Goal: Transaction & Acquisition: Book appointment/travel/reservation

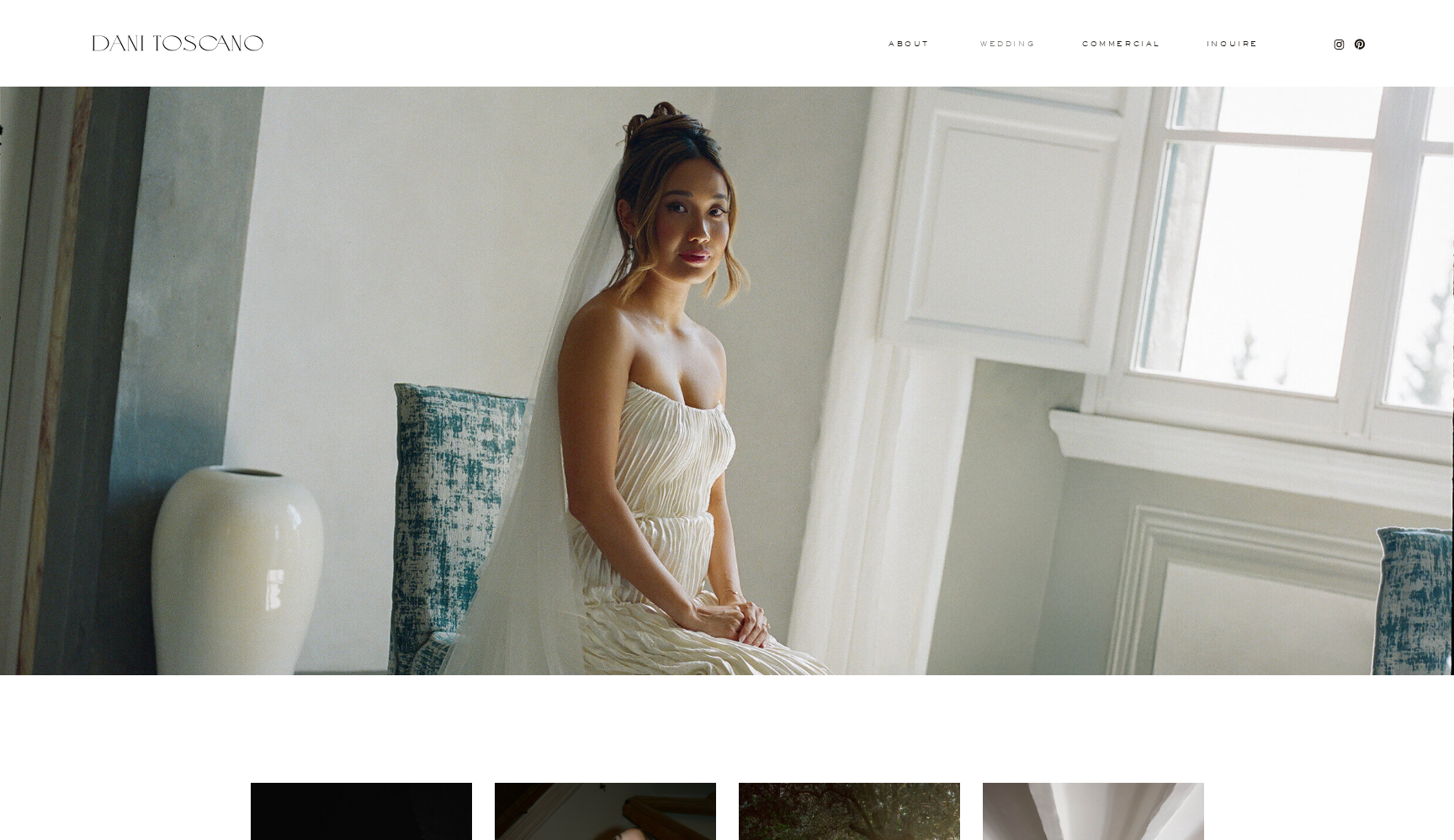
click at [1005, 45] on h3 "wedding" at bounding box center [1008, 44] width 55 height 6
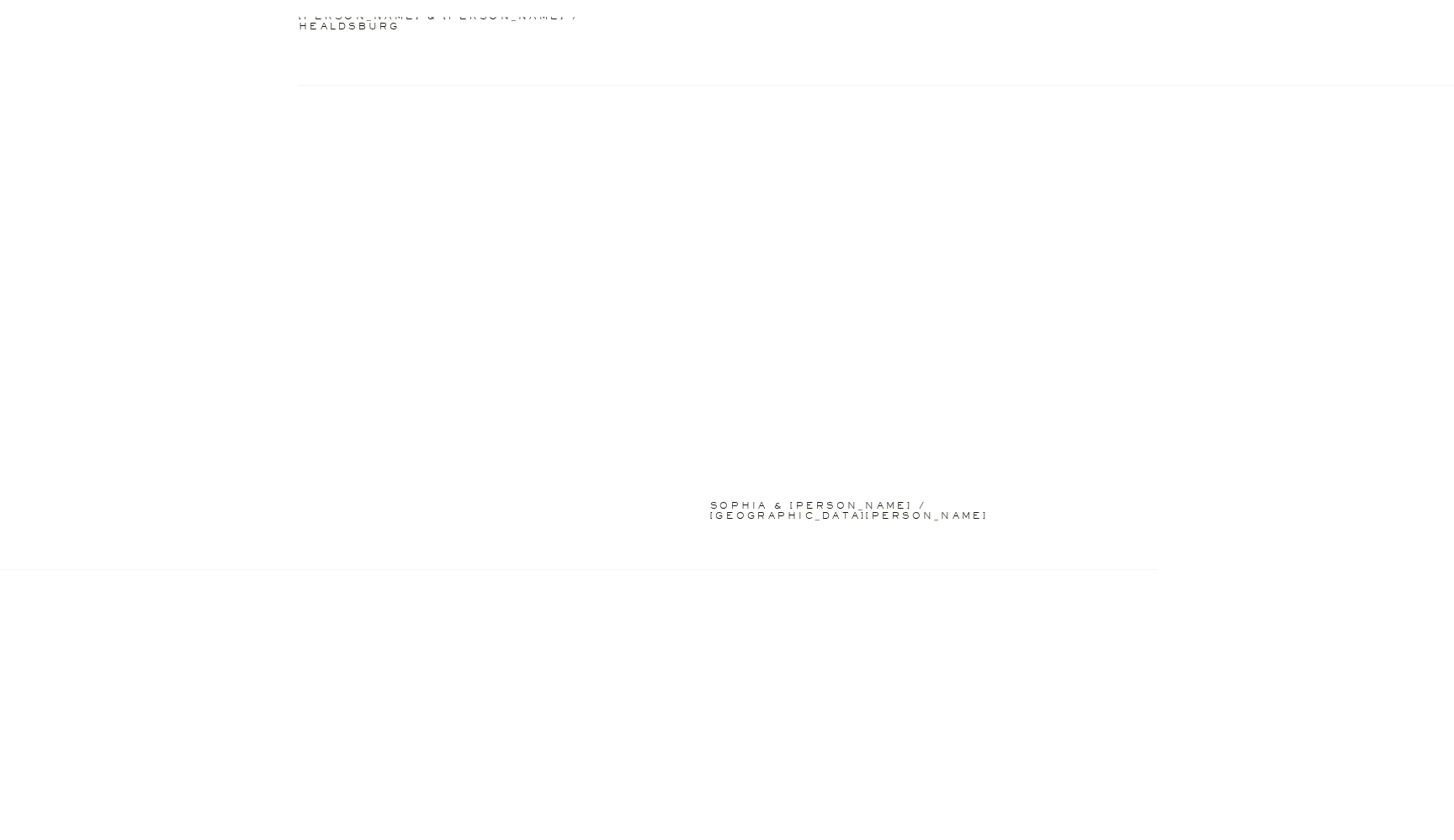
scroll to position [2903, 0]
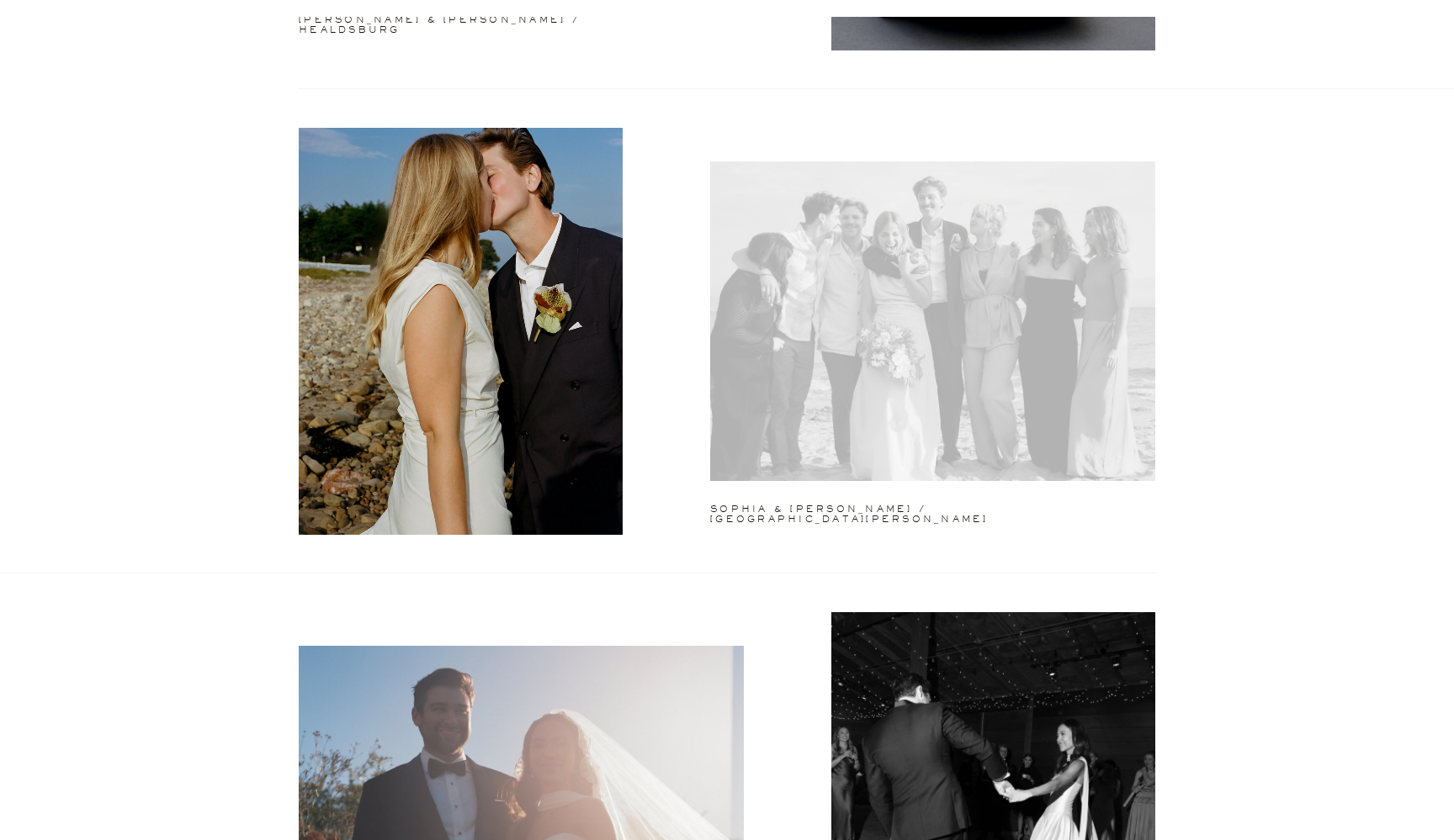
click at [960, 392] on div at bounding box center [933, 321] width 445 height 320
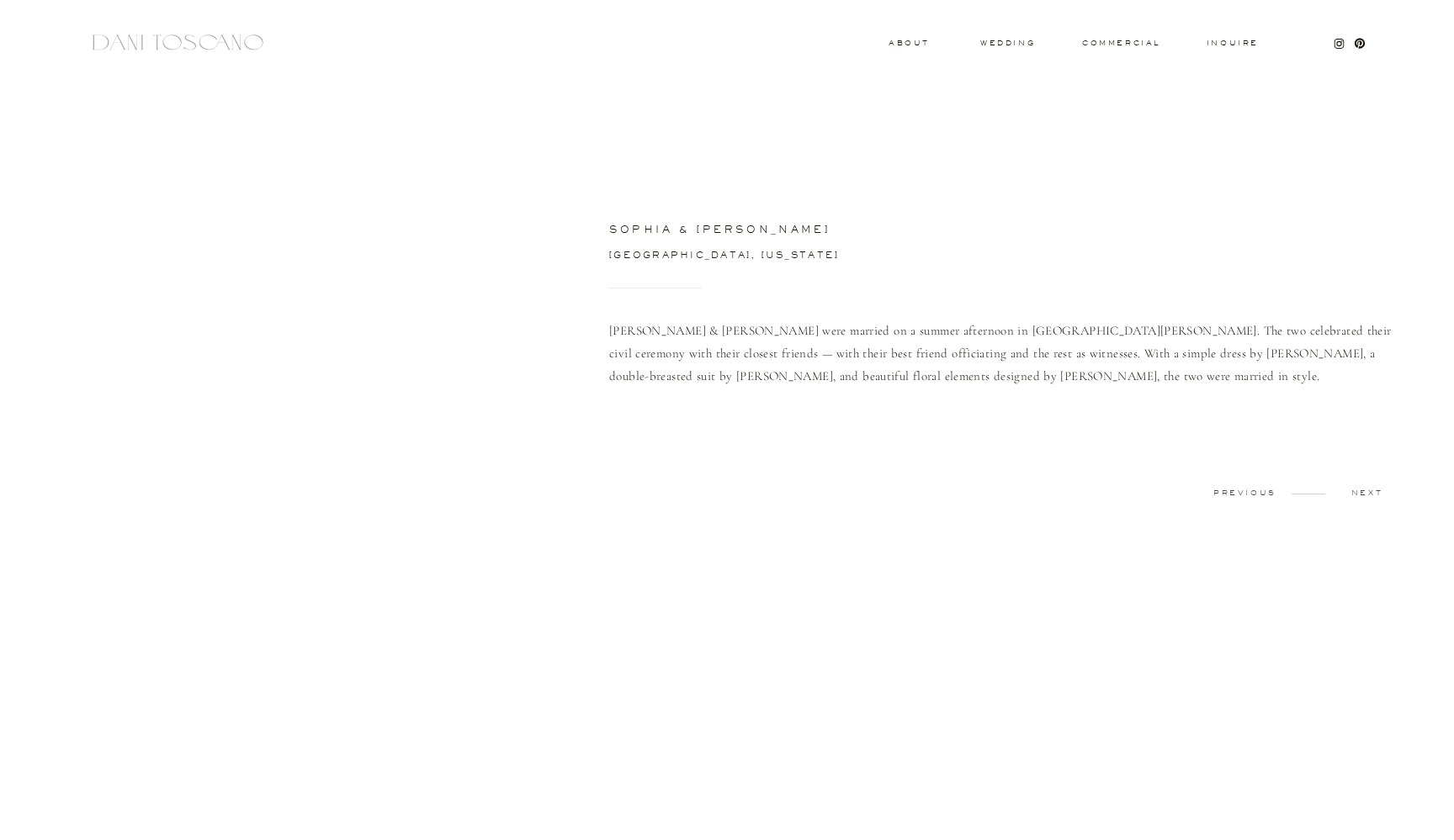
click at [876, 202] on div "Inquire commercial wedding About sophia & lucas Sophia & Lucas were married on …" at bounding box center [727, 716] width 1454 height 1431
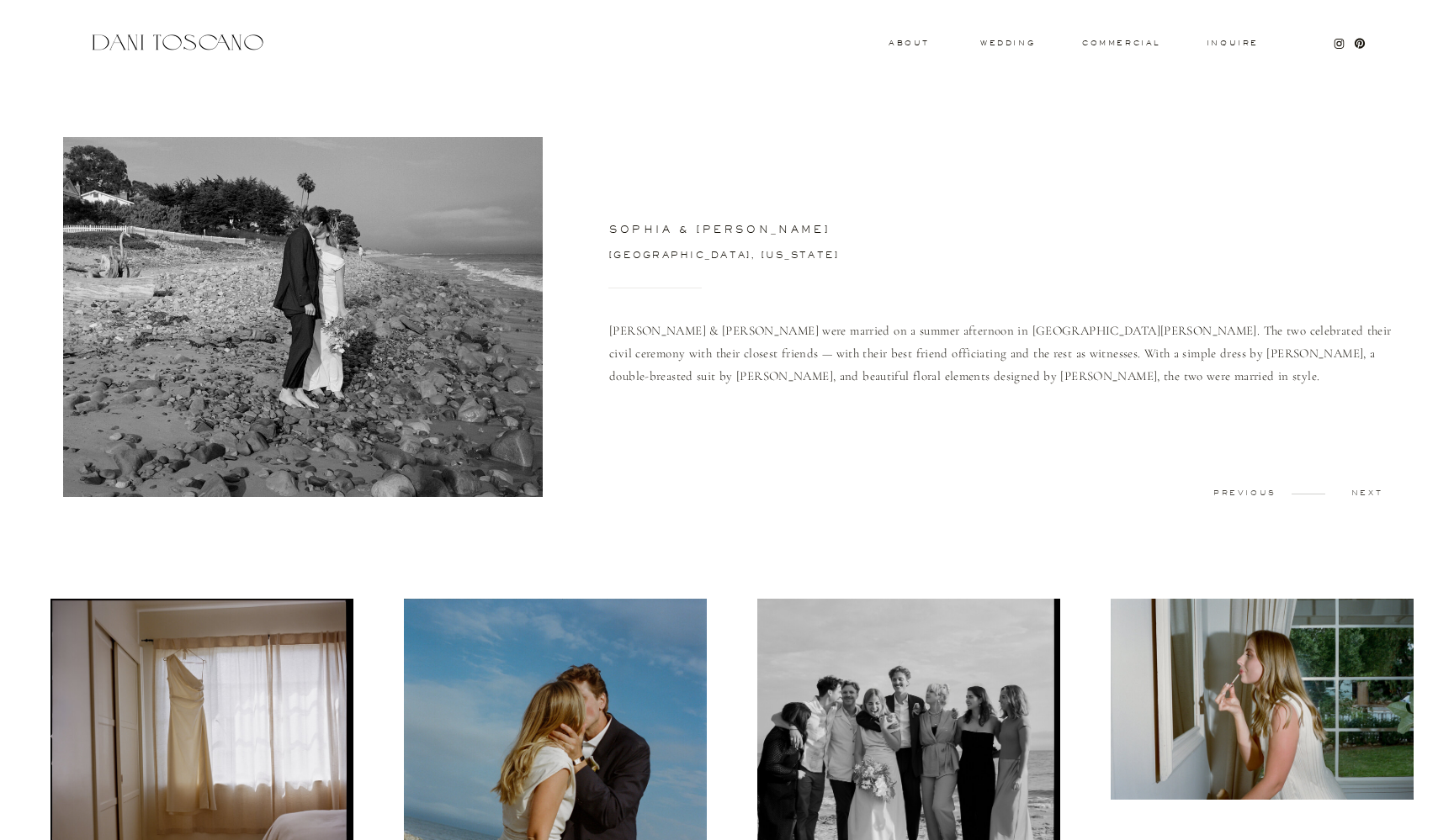
click at [179, 42] on div at bounding box center [178, 43] width 179 height 23
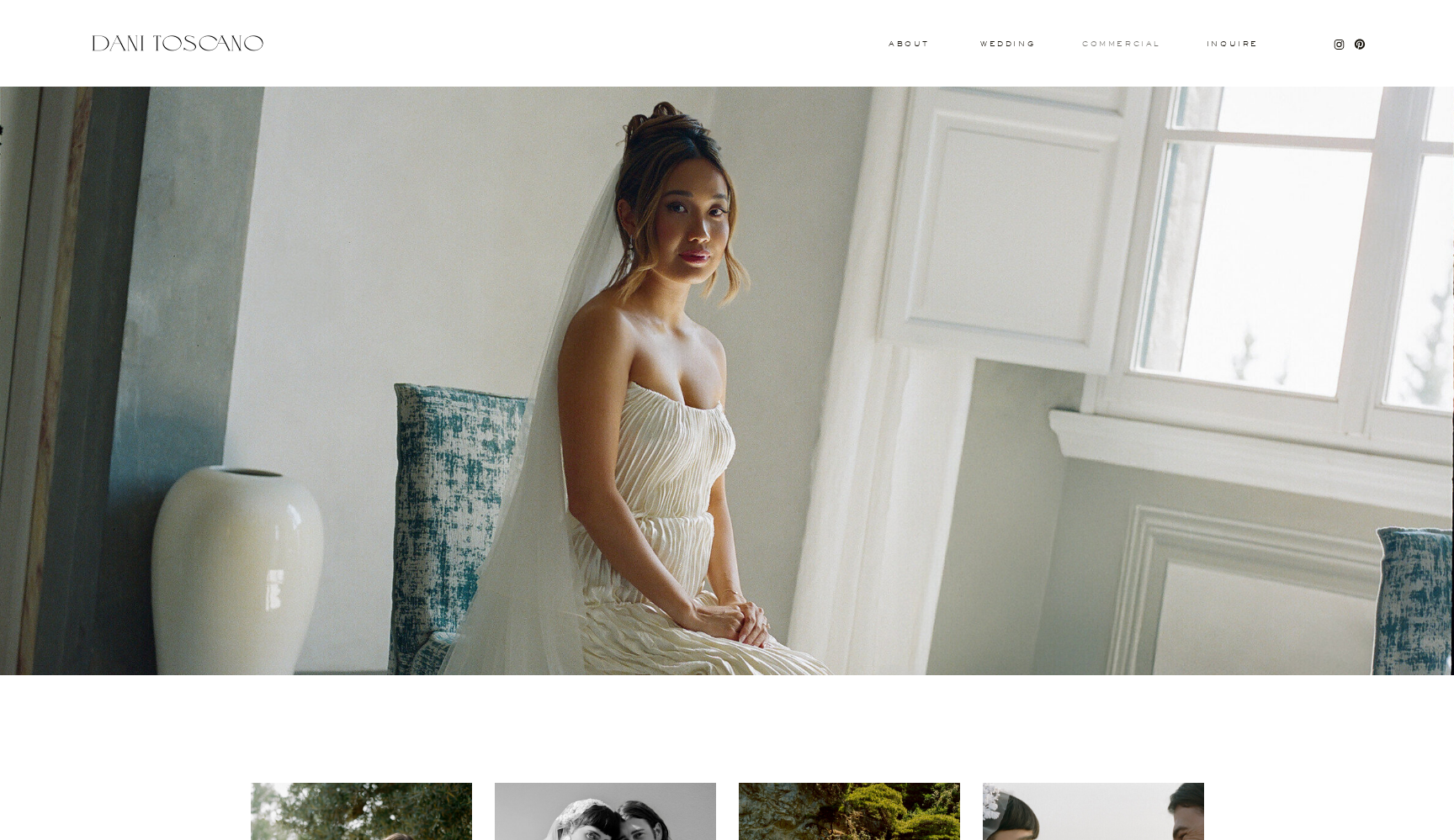
click at [1142, 41] on h3 "commercial" at bounding box center [1120, 44] width 77 height 7
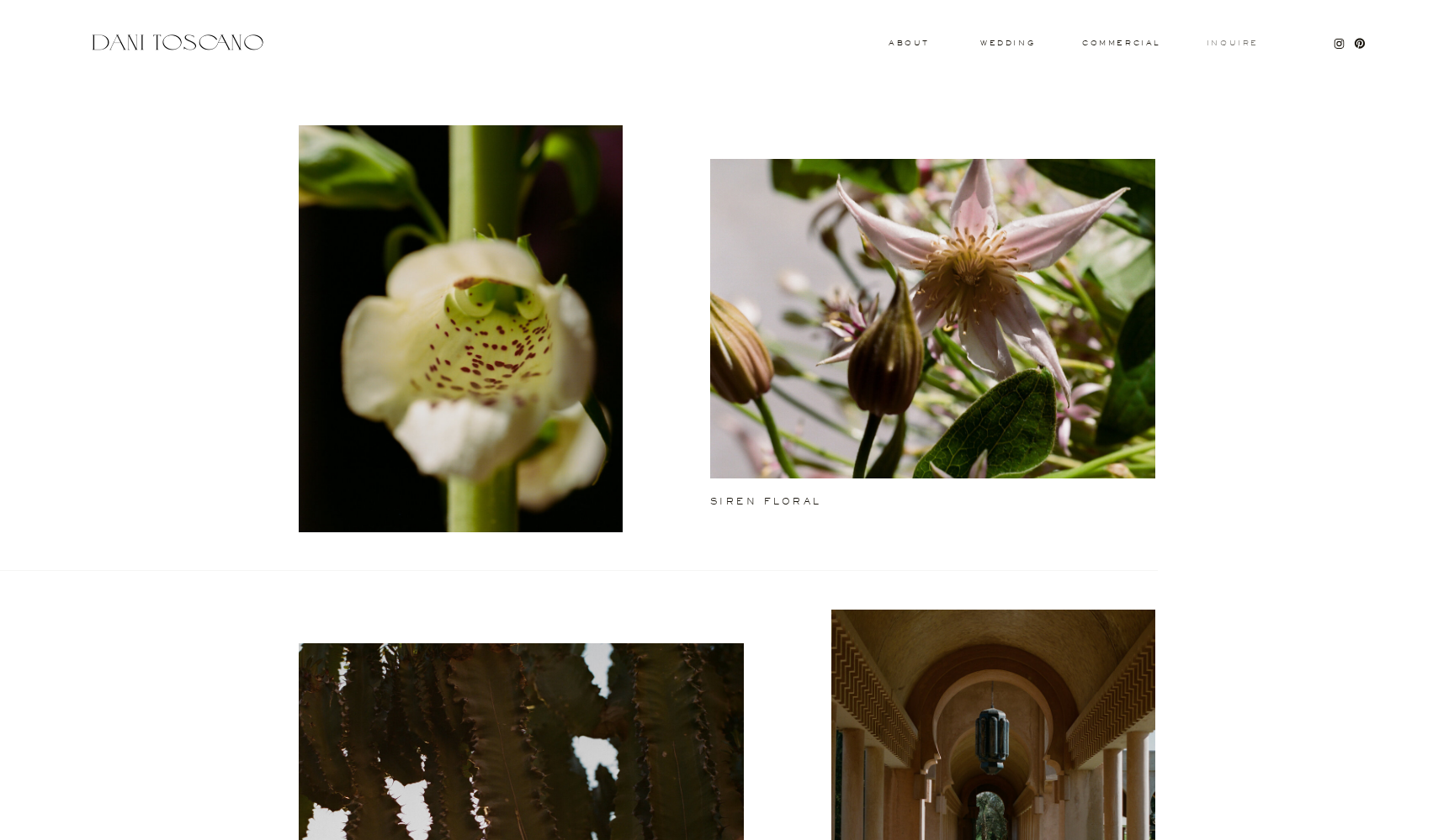
click at [1216, 45] on h3 "Inquire" at bounding box center [1232, 44] width 54 height 9
